Goal: Transaction & Acquisition: Purchase product/service

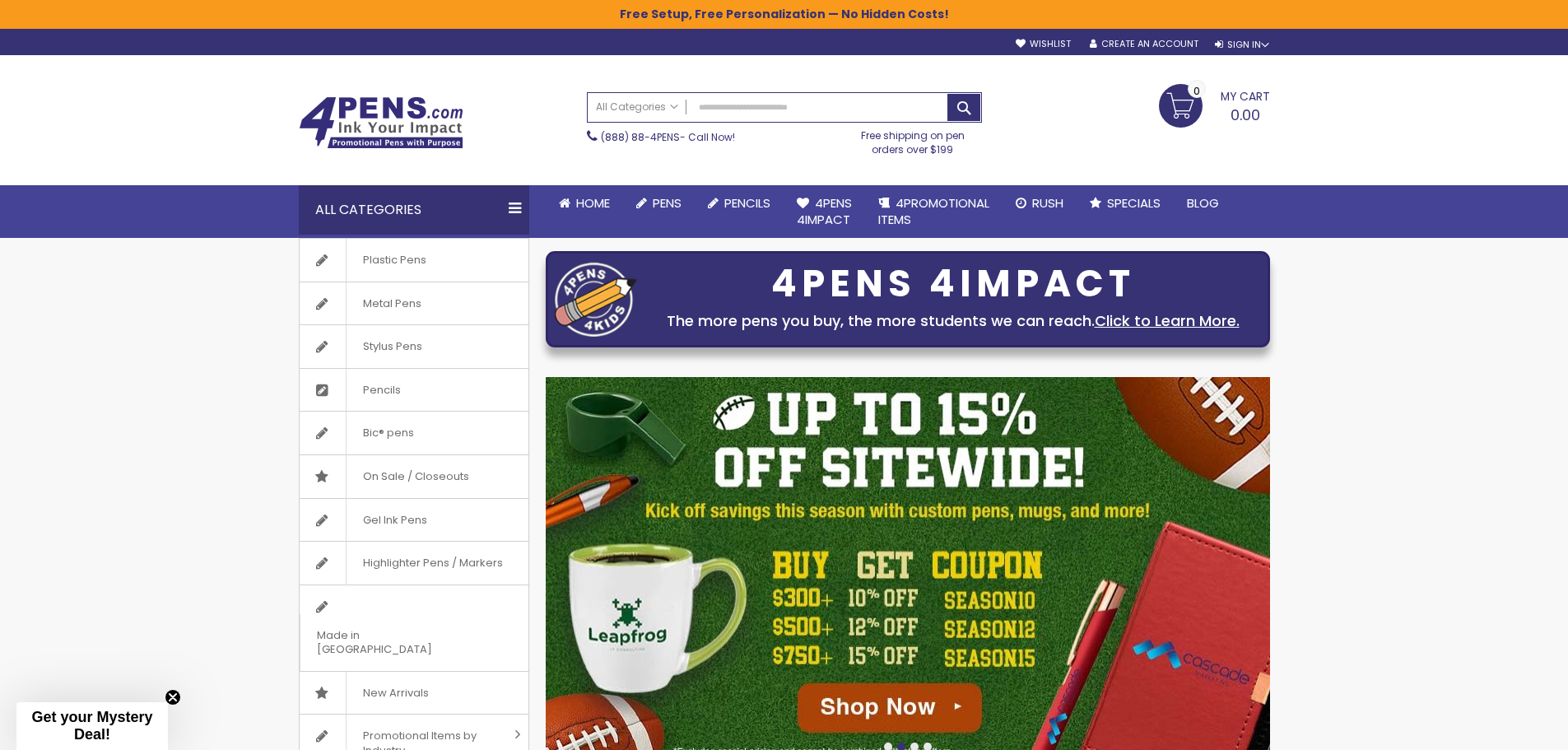
click at [359, 222] on div "All Categories" at bounding box center [413, 210] width 230 height 50
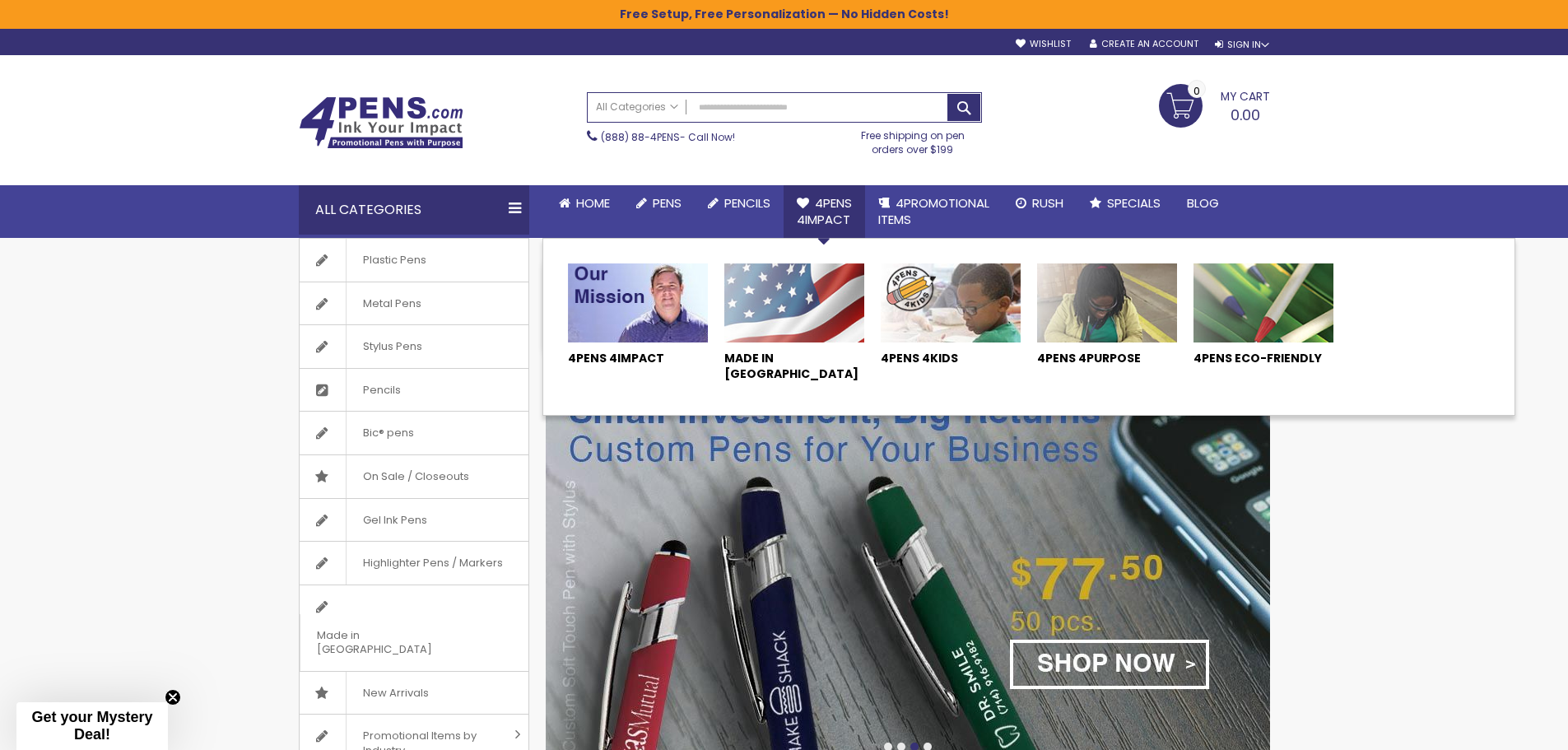
click at [819, 199] on span "4Pens 4impact" at bounding box center [824, 210] width 55 height 33
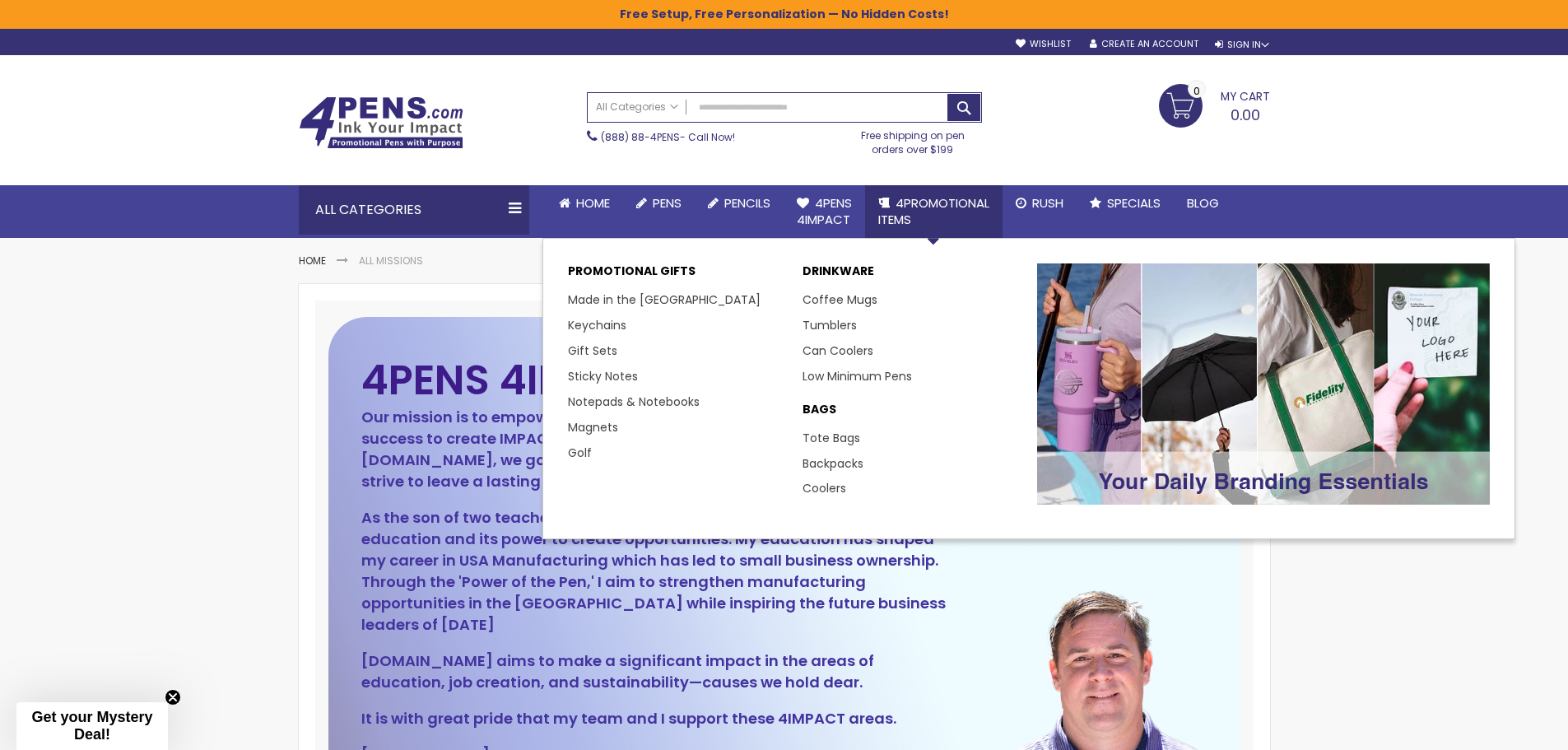
click at [903, 204] on span "4PROMOTIONAL ITEMS" at bounding box center [934, 210] width 111 height 33
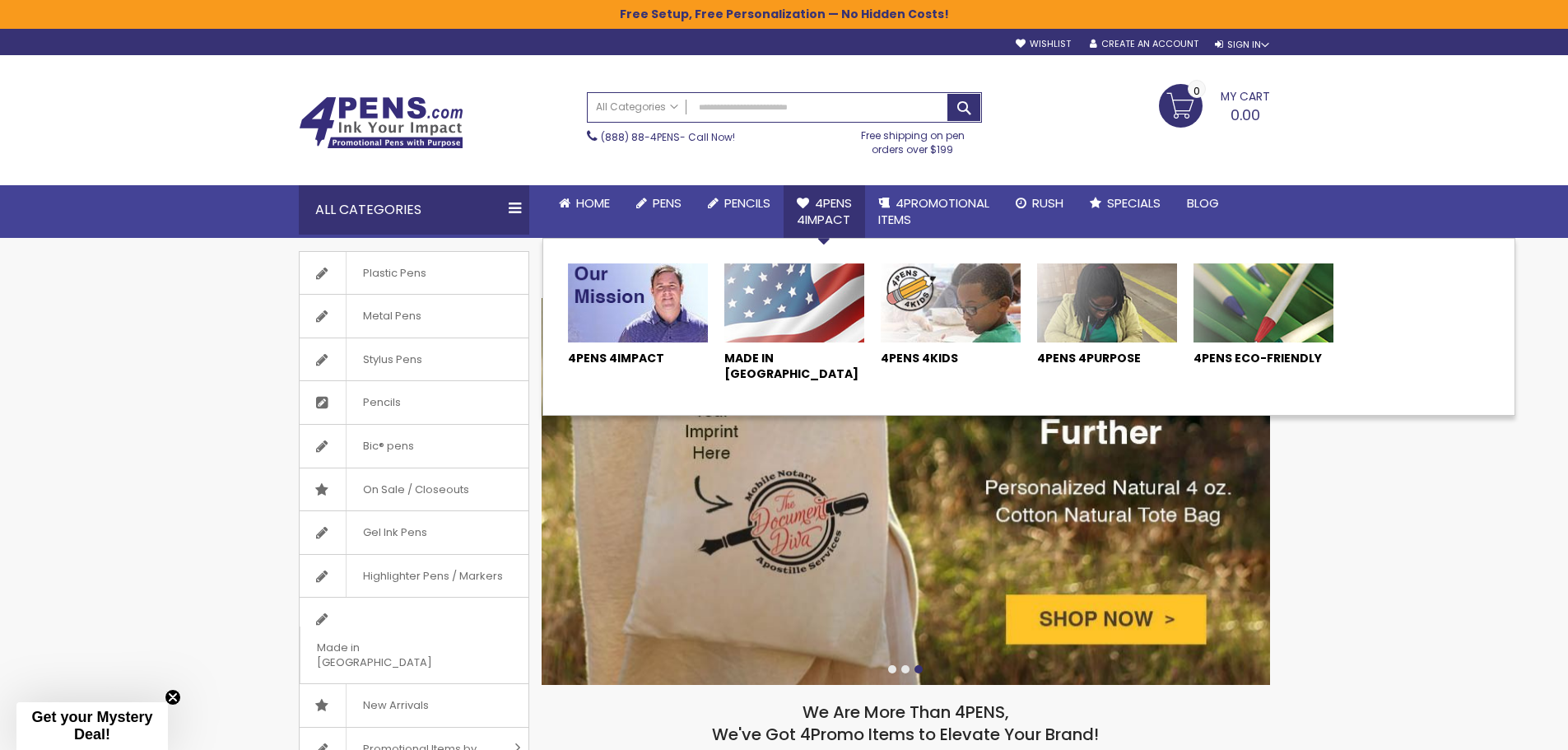
click at [814, 223] on span "4Pens 4impact" at bounding box center [824, 210] width 55 height 33
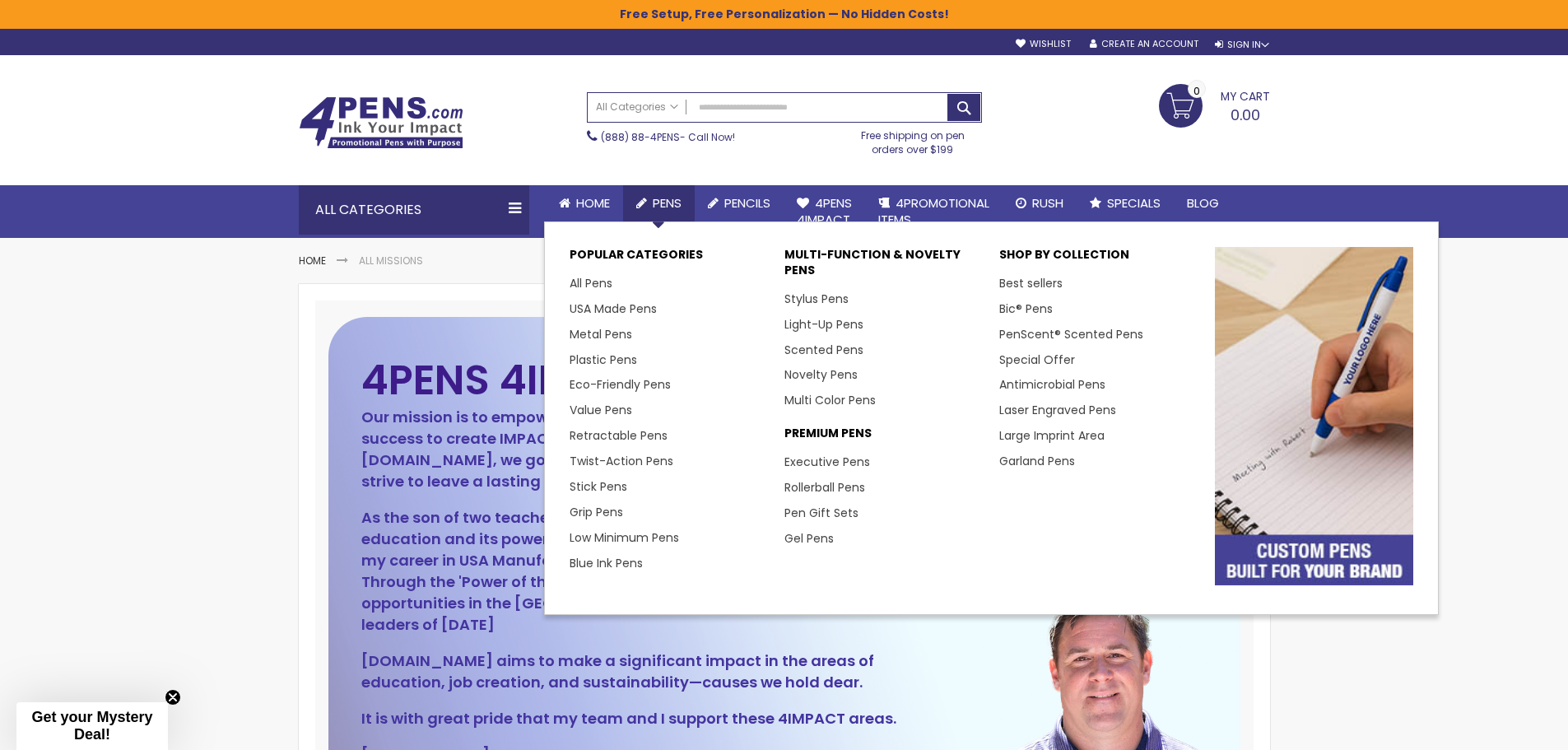
click at [667, 209] on span "Pens" at bounding box center [667, 203] width 29 height 17
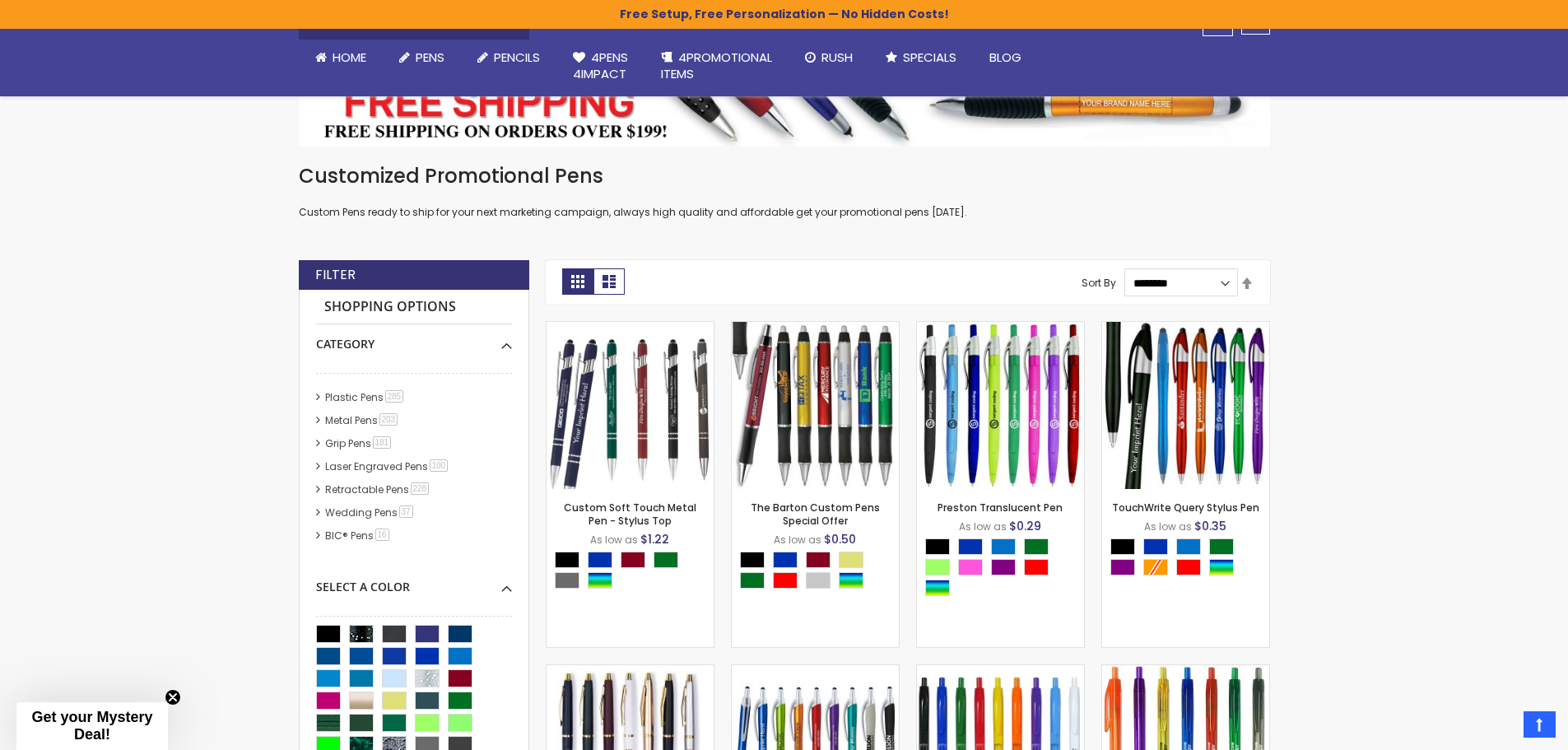
scroll to position [329, 0]
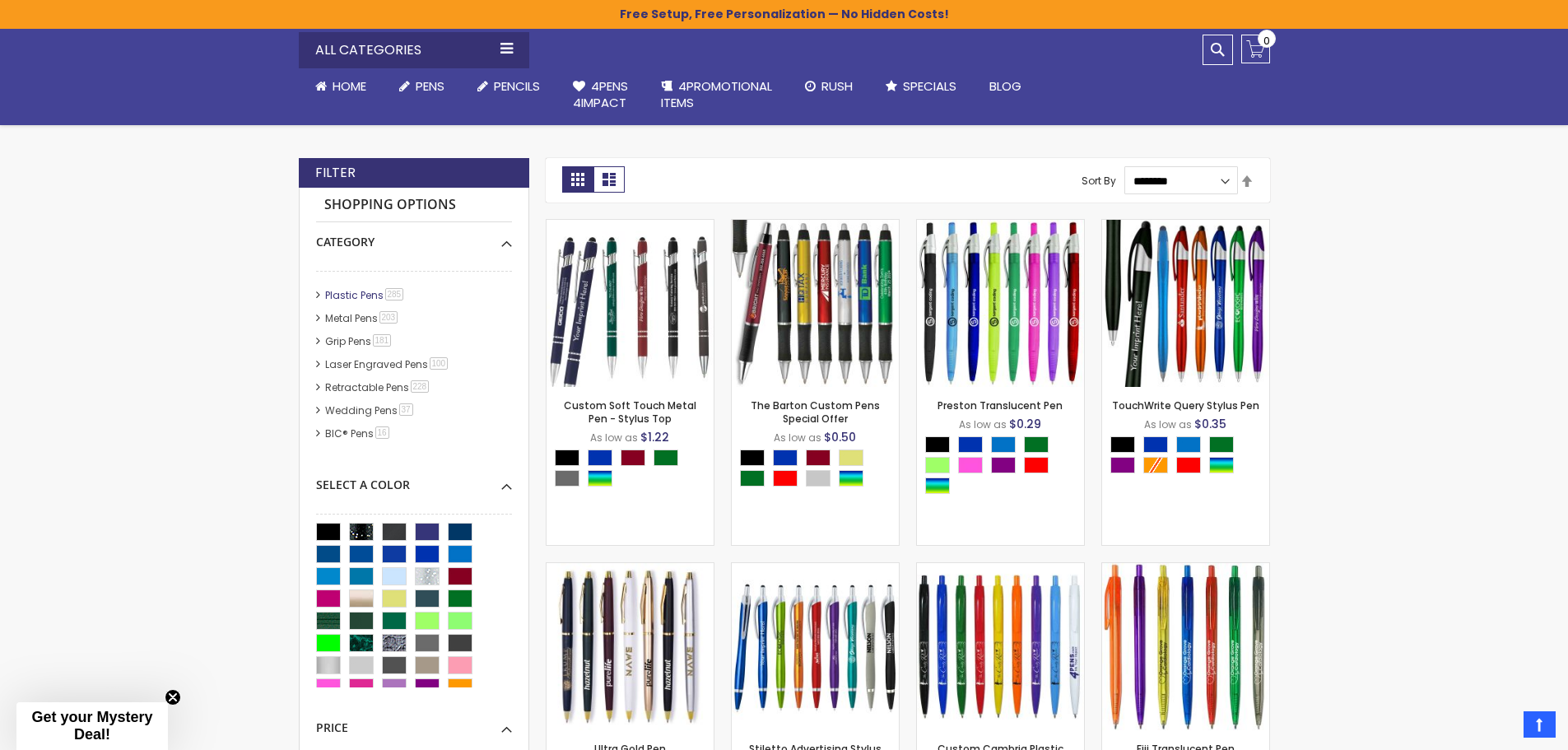
click at [360, 298] on link "Plastic Pens 285 item" at bounding box center [365, 295] width 89 height 14
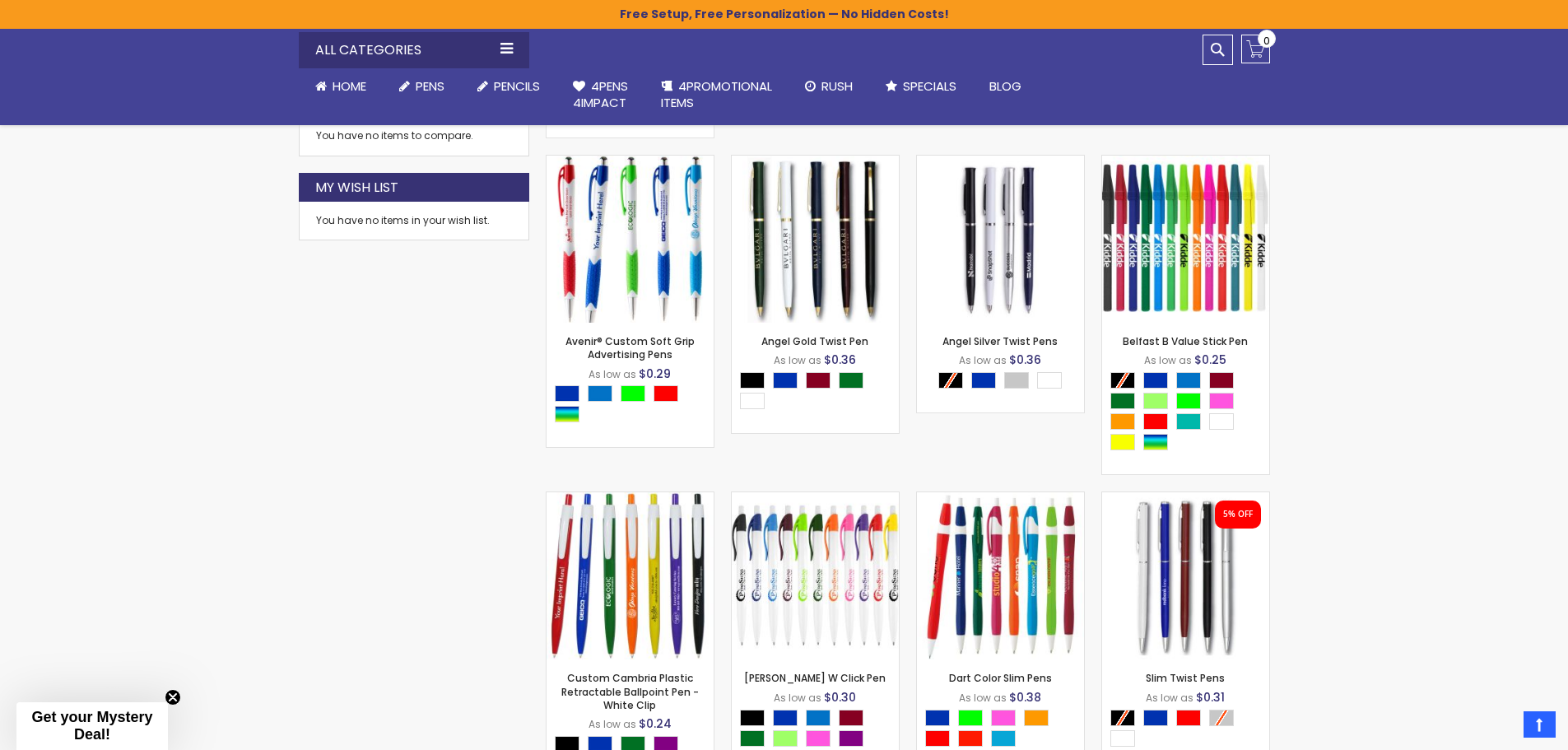
scroll to position [1070, 0]
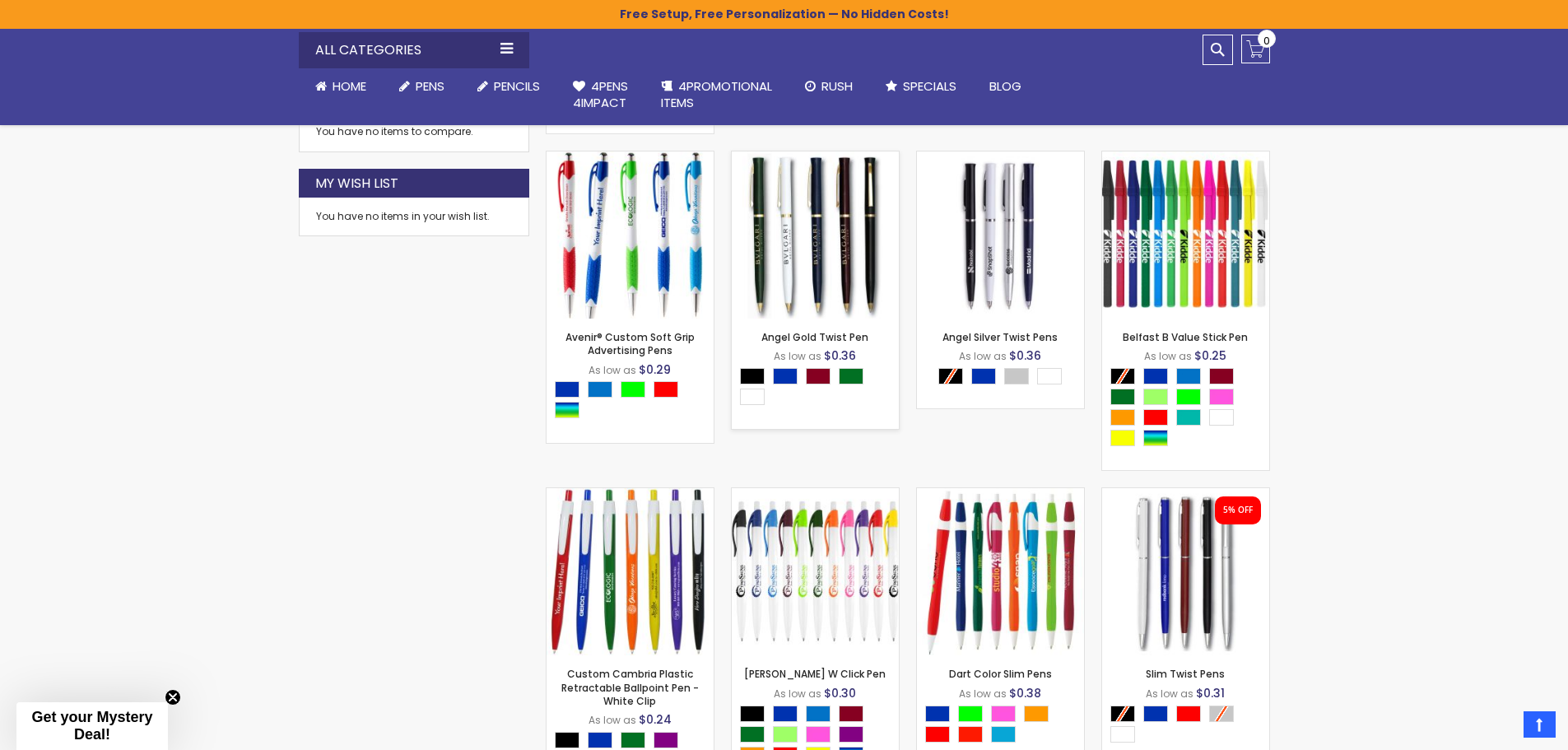
click at [813, 240] on img at bounding box center [815, 234] width 167 height 167
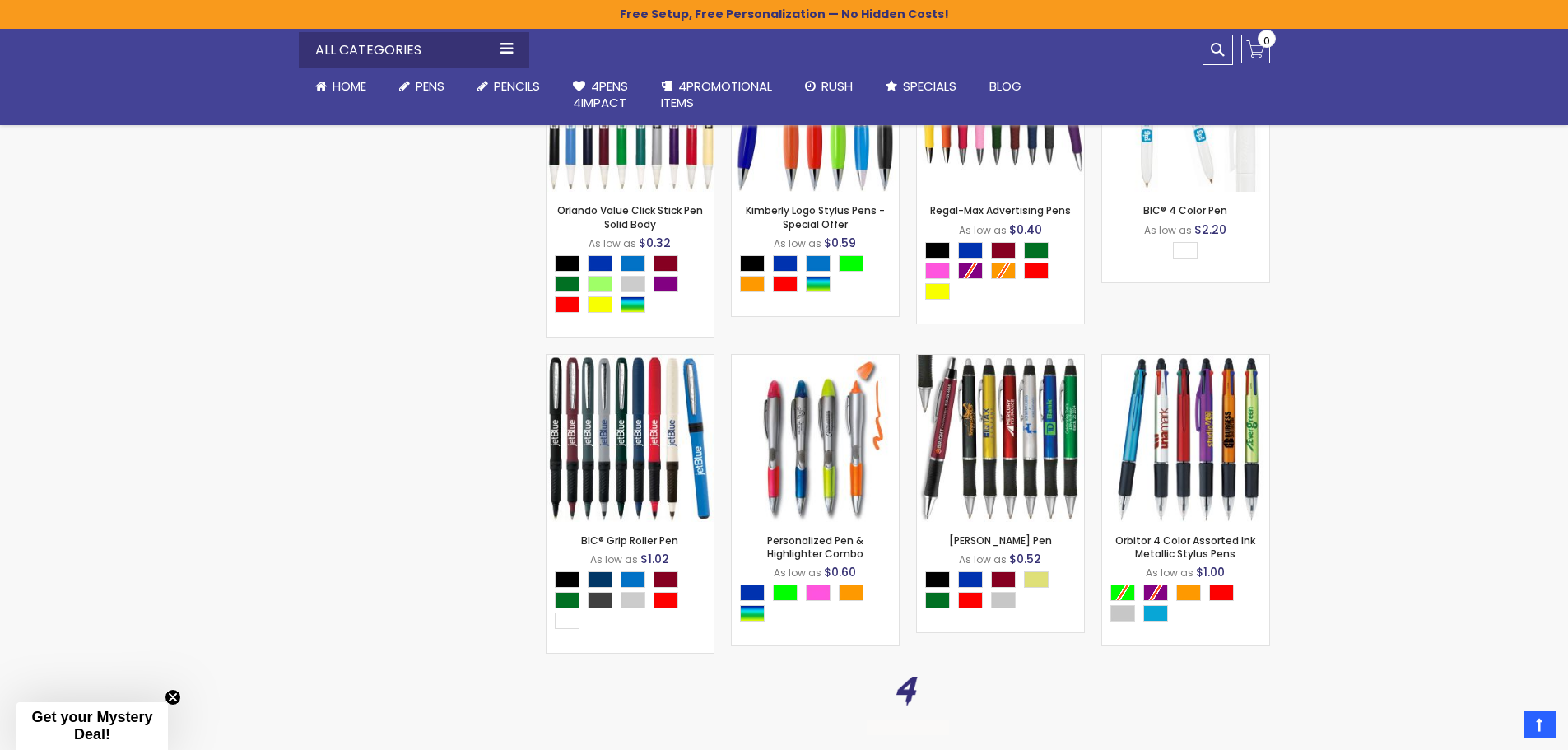
scroll to position [3788, 0]
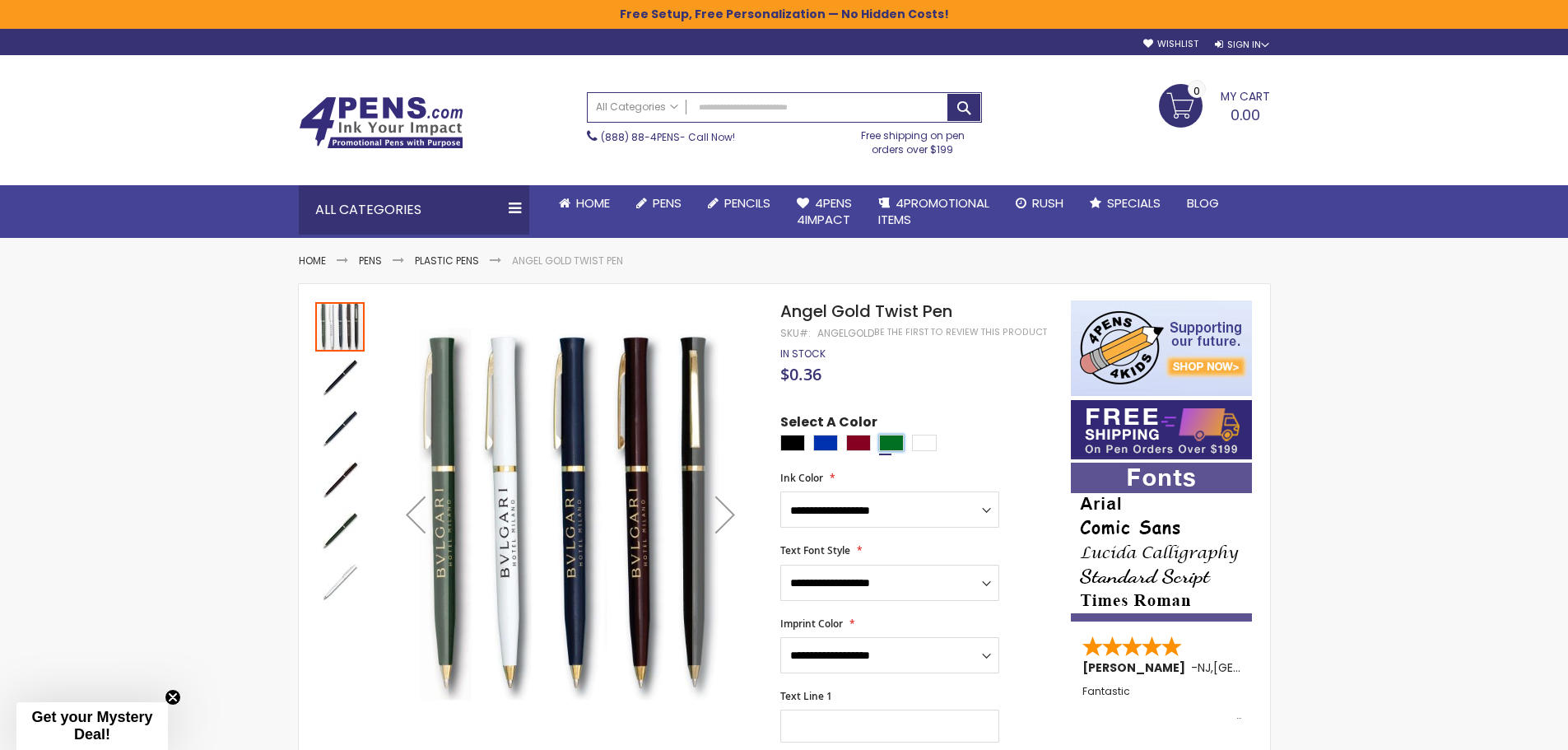
click at [890, 443] on div "Green" at bounding box center [891, 443] width 25 height 16
type input "****"
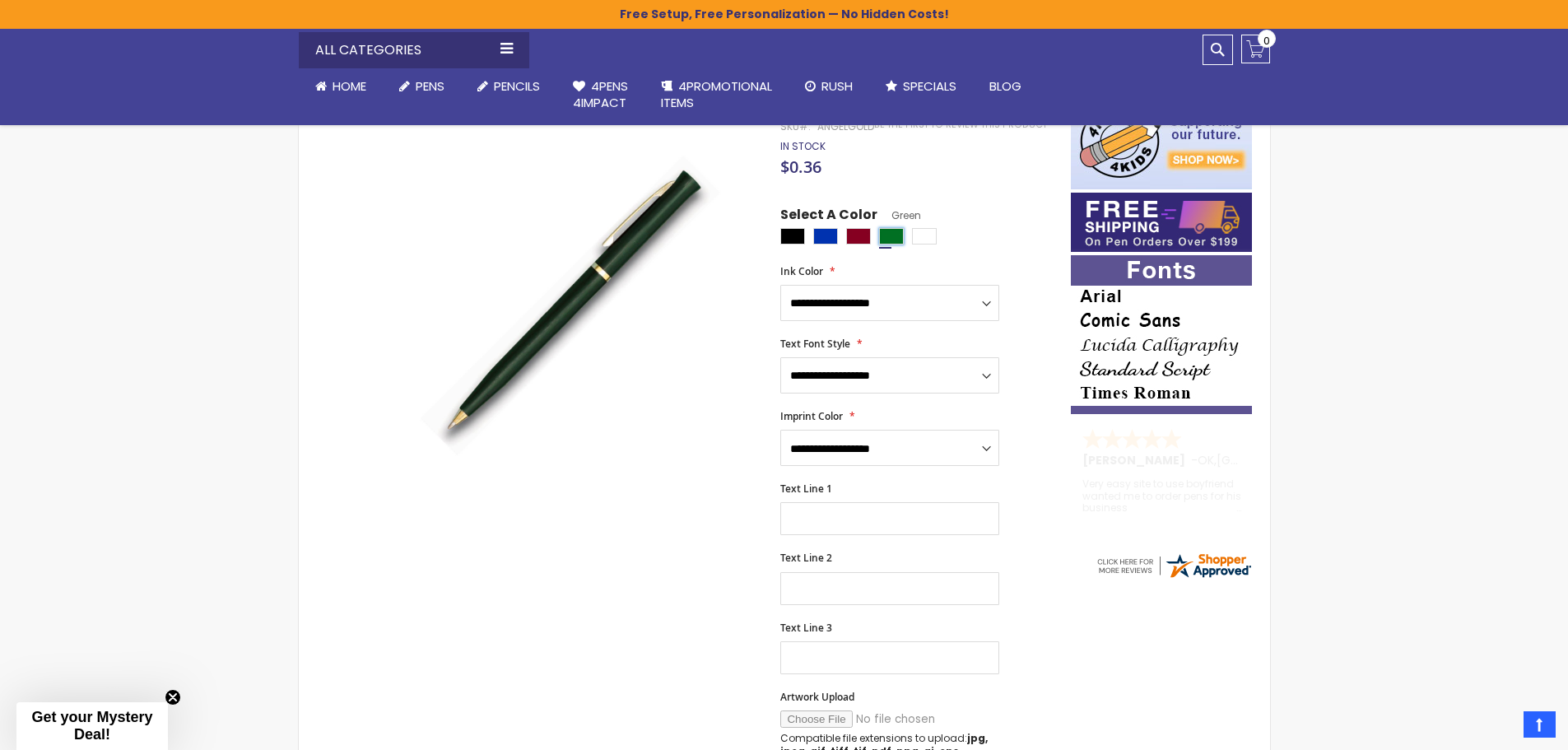
scroll to position [82, 0]
